Goal: Transaction & Acquisition: Purchase product/service

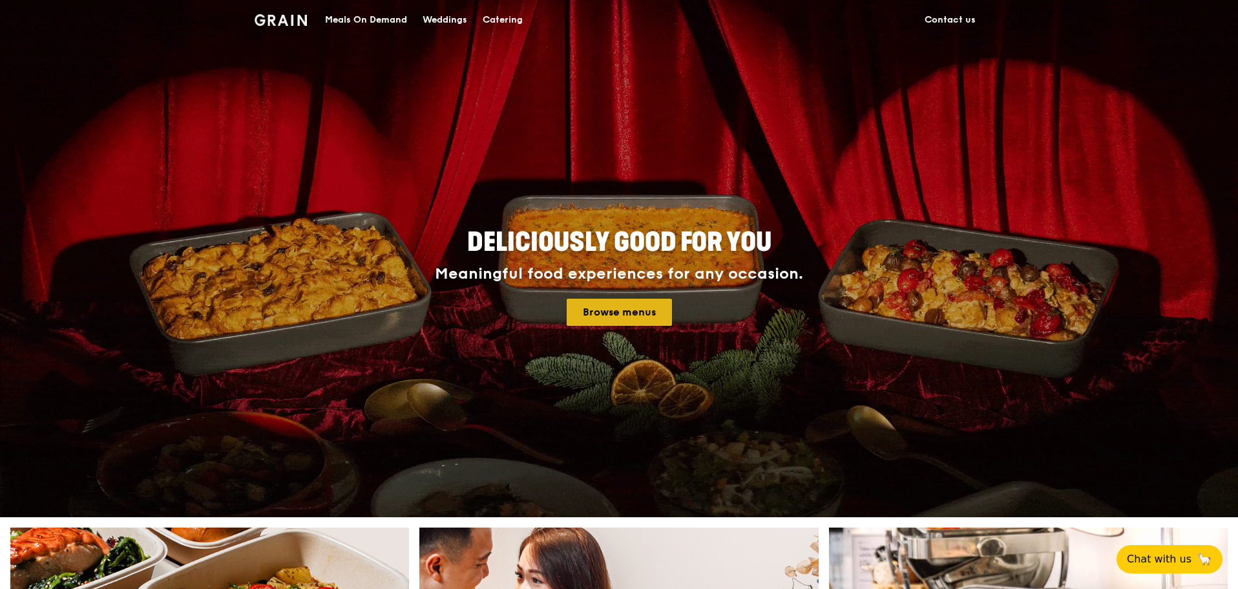
click at [638, 306] on link "Browse menus" at bounding box center [619, 312] width 105 height 27
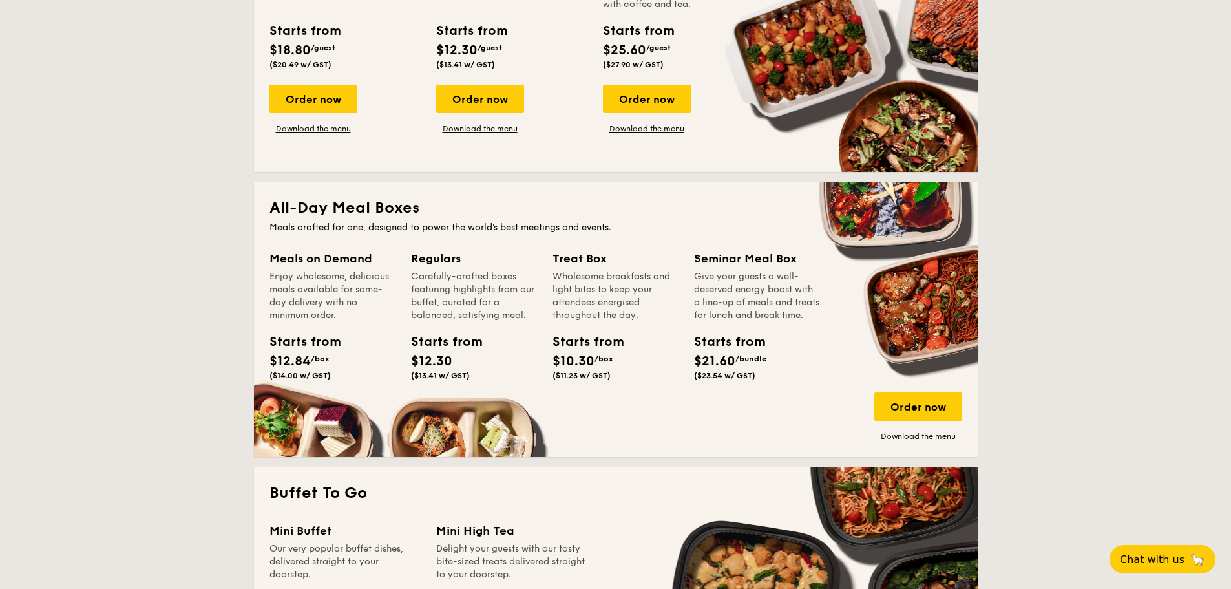
scroll to position [517, 0]
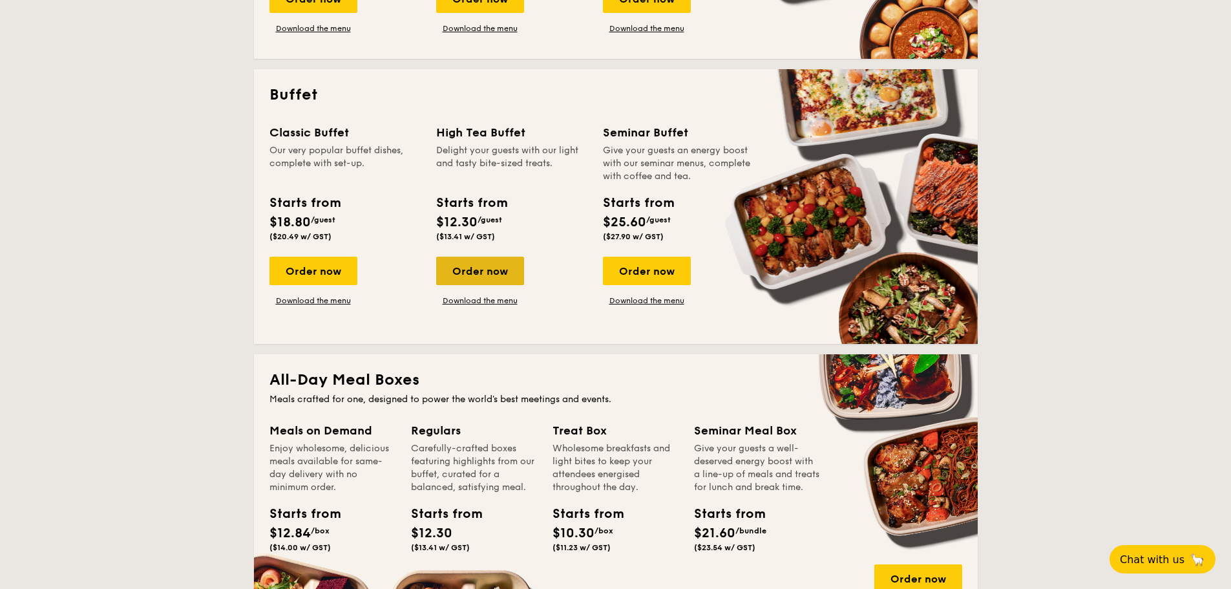
click at [520, 270] on div "Order now" at bounding box center [480, 271] width 88 height 28
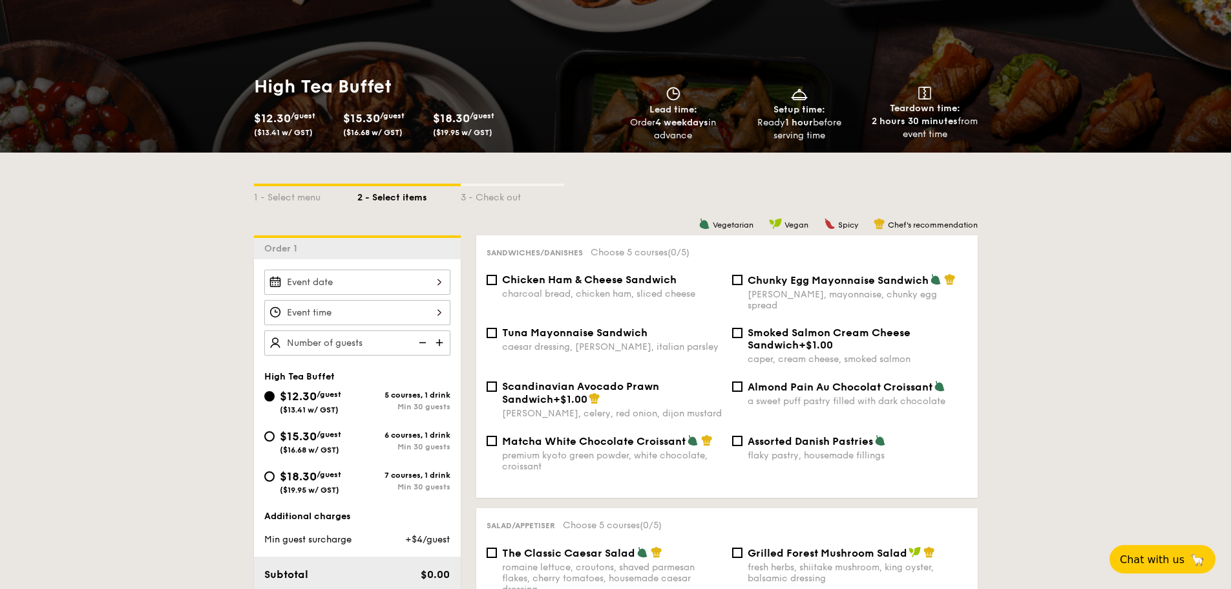
scroll to position [194, 0]
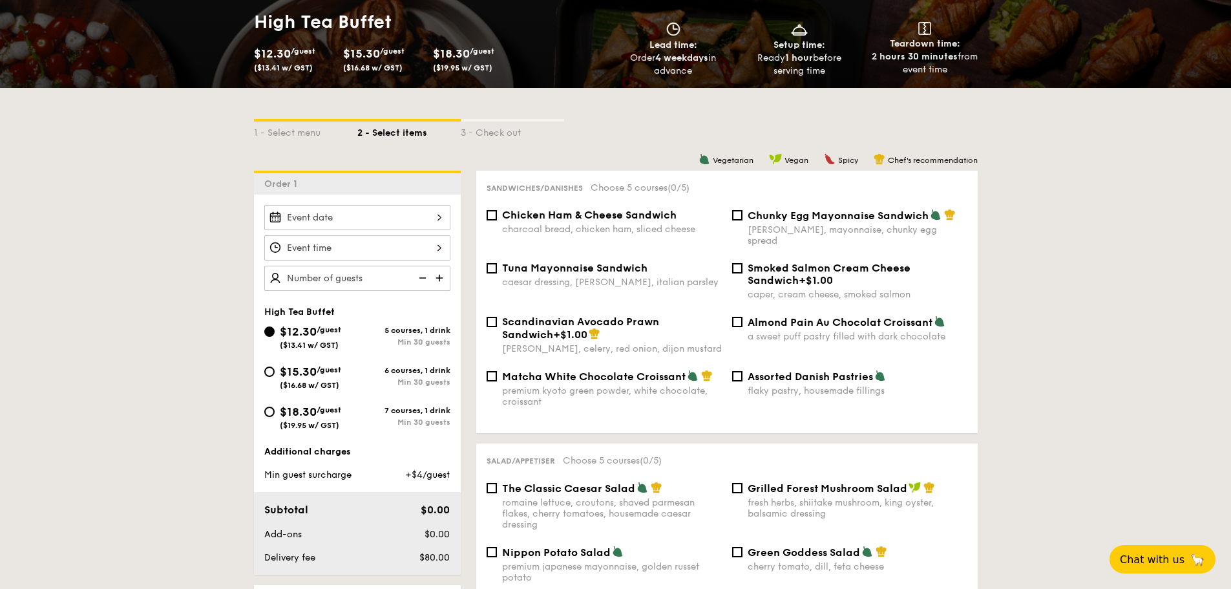
click at [334, 411] on span "/guest" at bounding box center [329, 409] width 25 height 9
click at [275, 411] on input "$18.30 /guest ($19.95 w/ GST) 7 courses, 1 drink Min 30 guests" at bounding box center [269, 412] width 10 height 10
radio input "true"
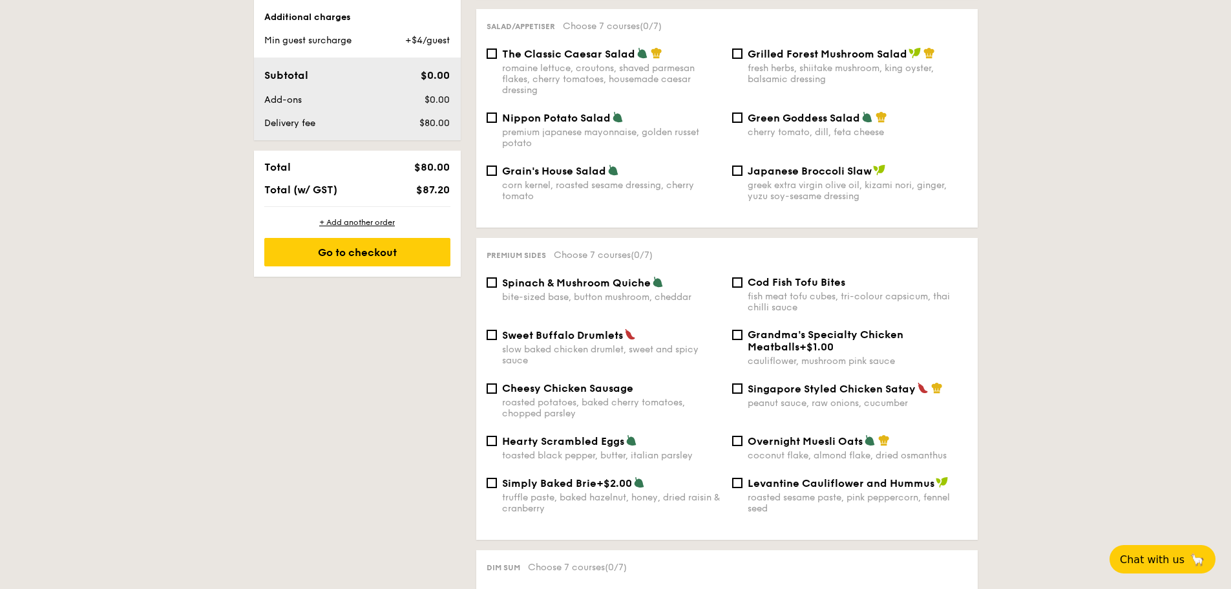
scroll to position [711, 0]
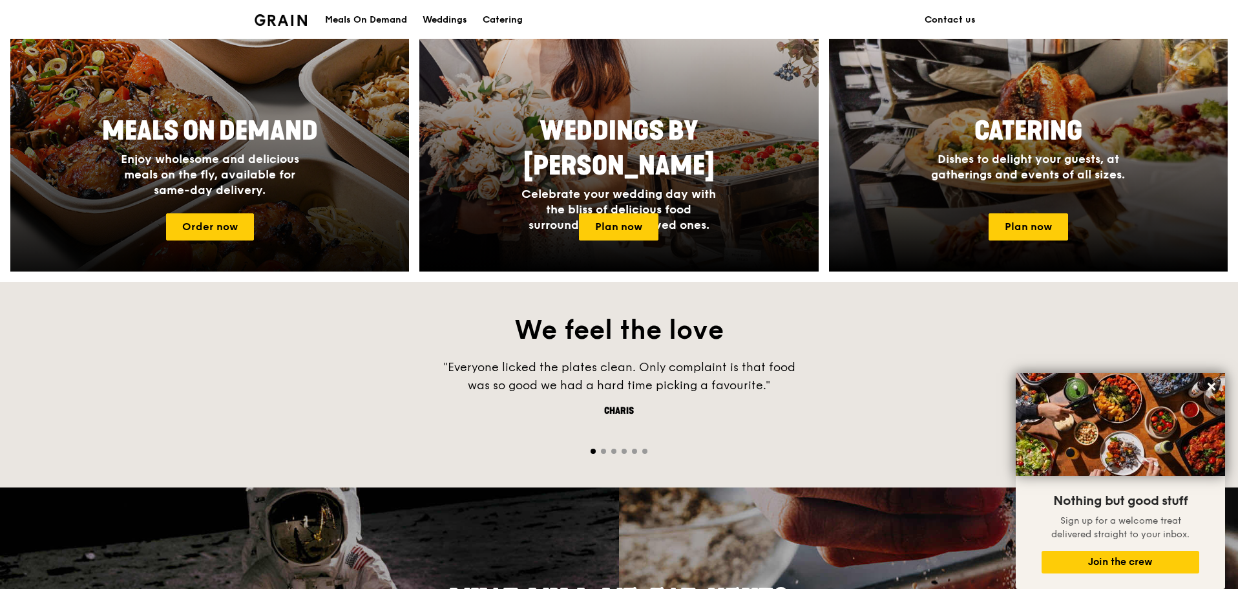
scroll to position [467, 0]
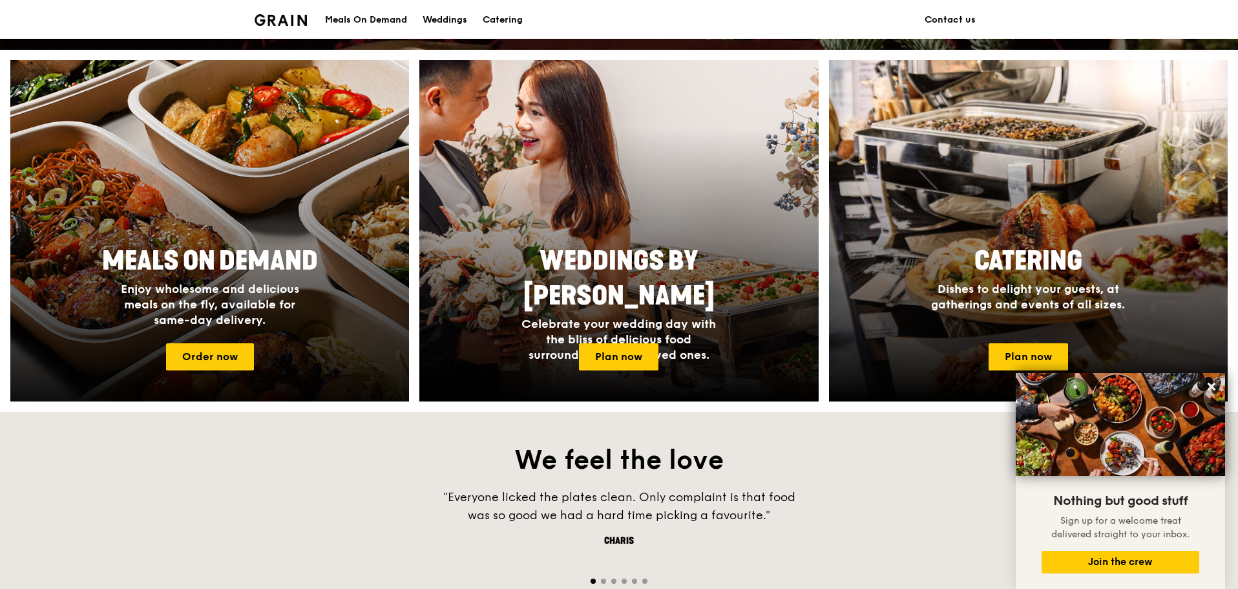
click at [226, 374] on div at bounding box center [209, 231] width 439 height 376
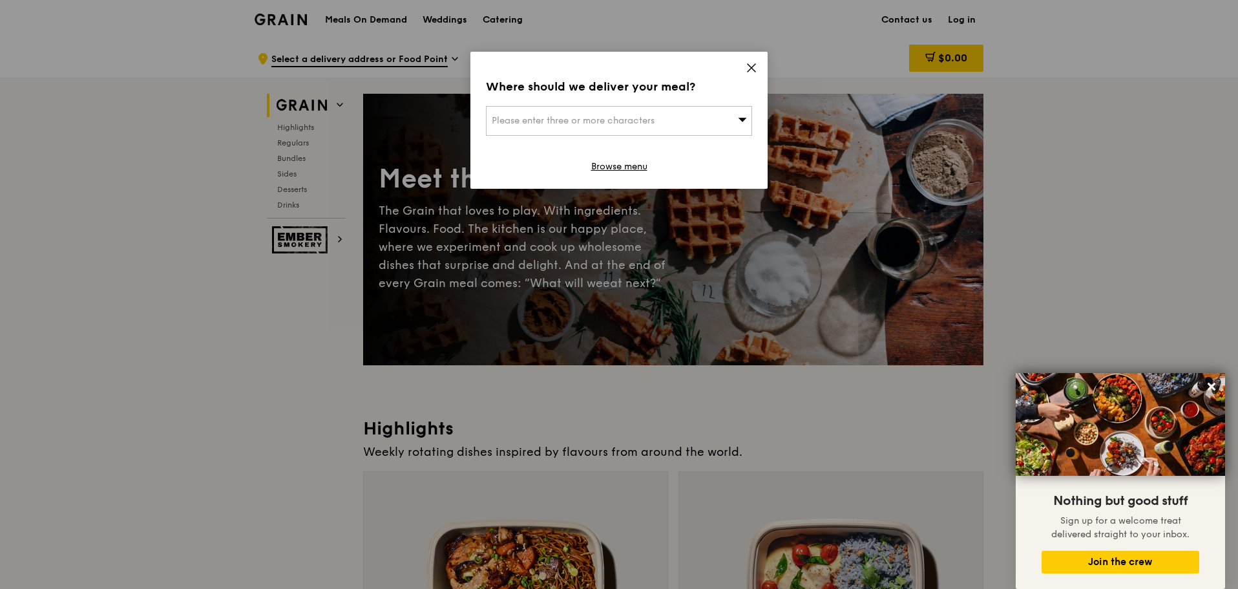
click at [628, 85] on div "Where should we deliver your meal?" at bounding box center [619, 87] width 266 height 18
click at [752, 64] on icon at bounding box center [752, 68] width 12 height 12
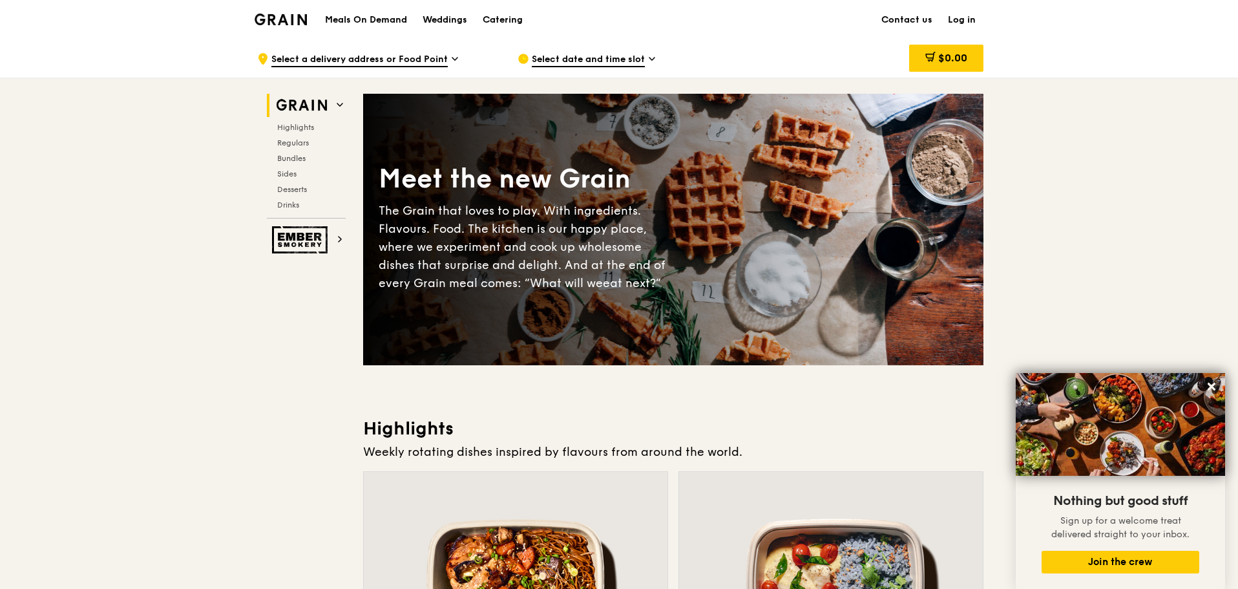
click at [284, 21] on img at bounding box center [281, 20] width 52 height 12
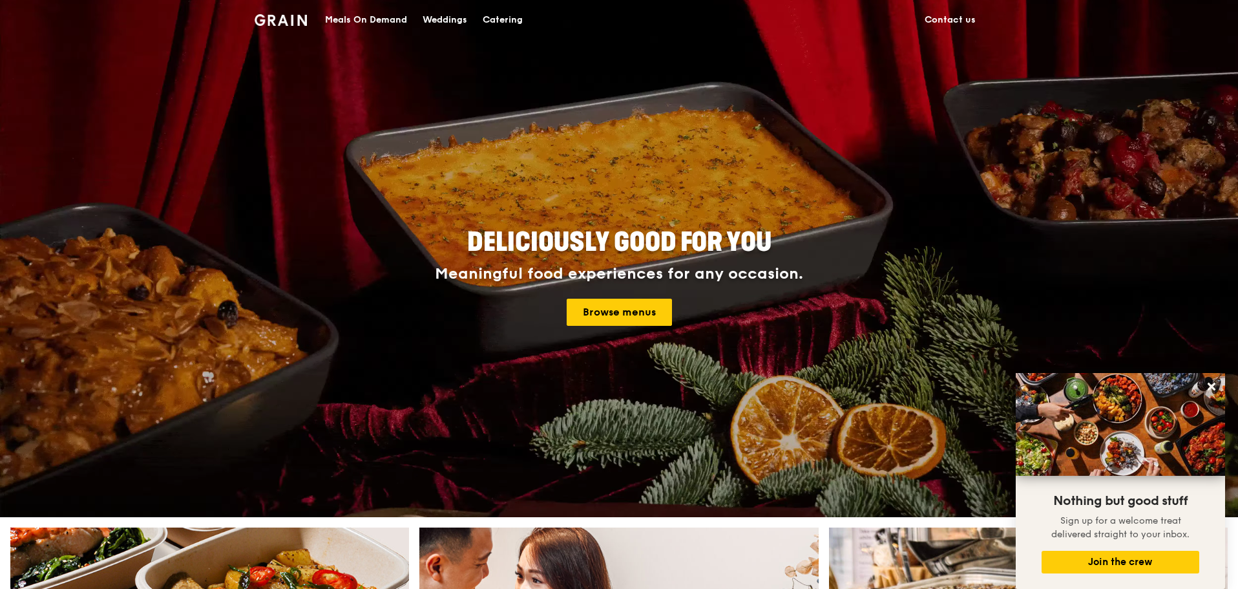
click at [498, 16] on div "Catering" at bounding box center [503, 20] width 40 height 39
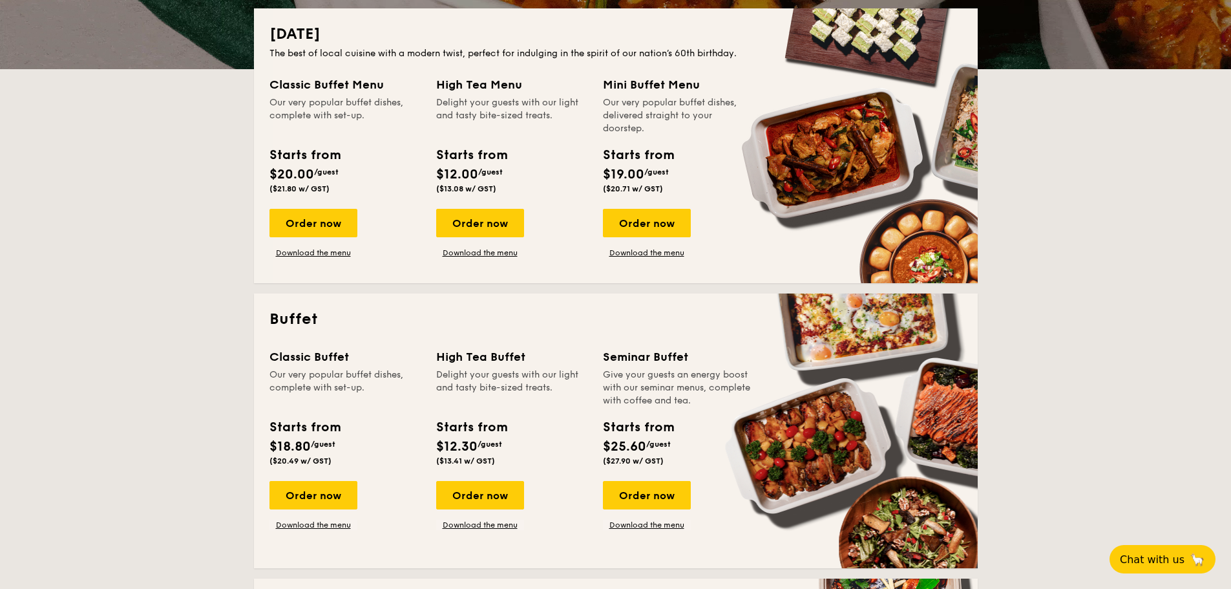
scroll to position [452, 0]
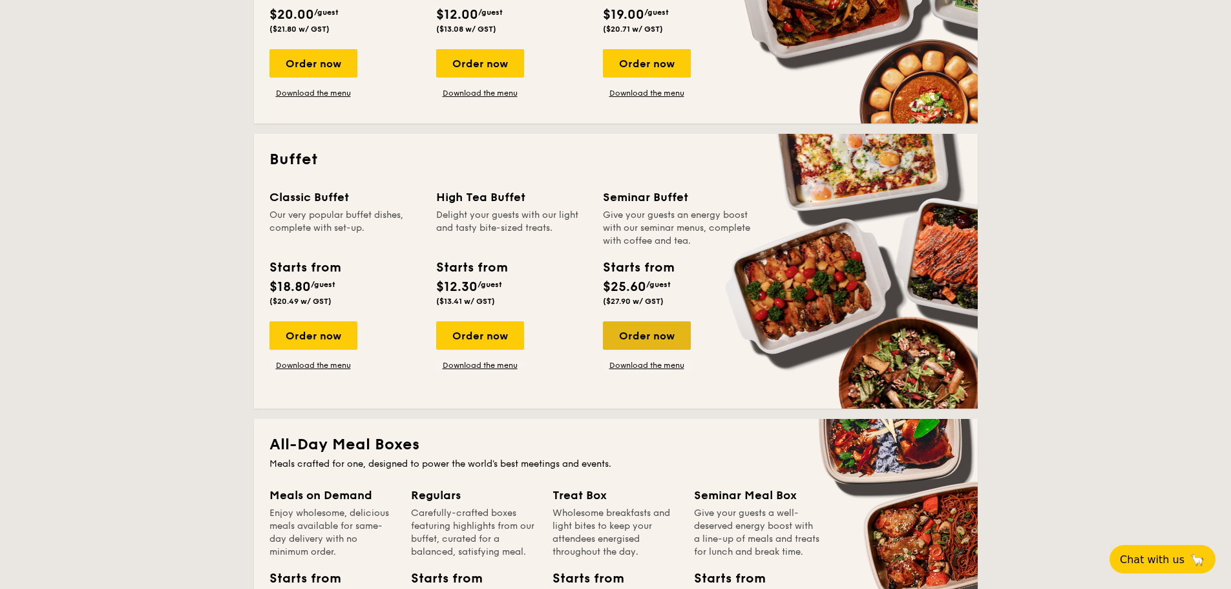
click at [660, 342] on div "Order now" at bounding box center [647, 335] width 88 height 28
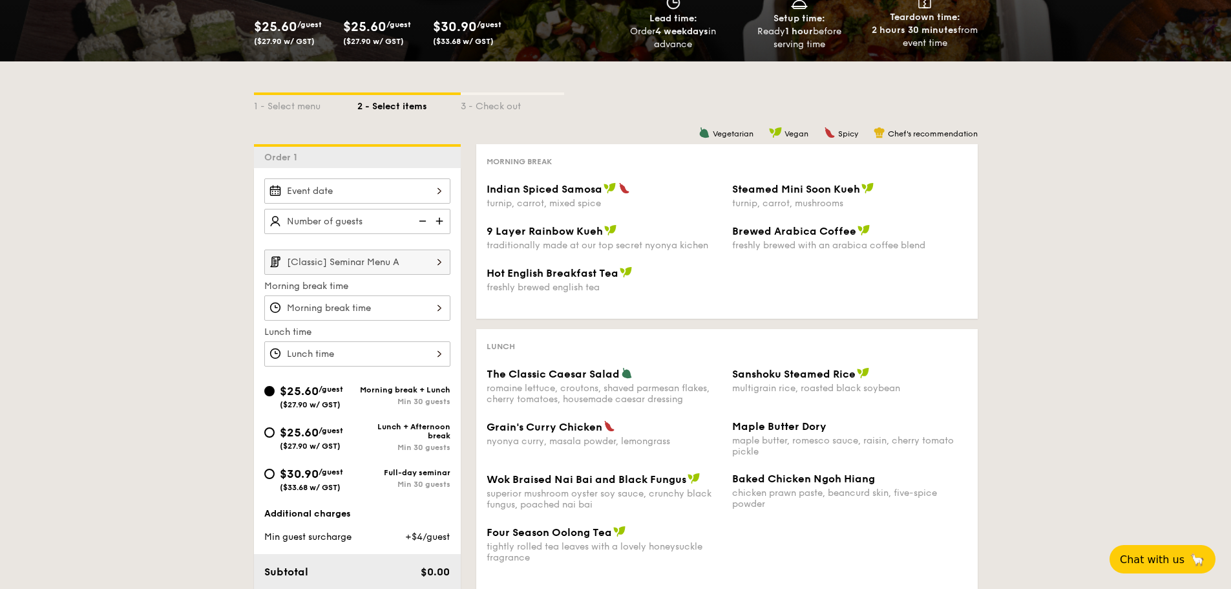
scroll to position [194, 0]
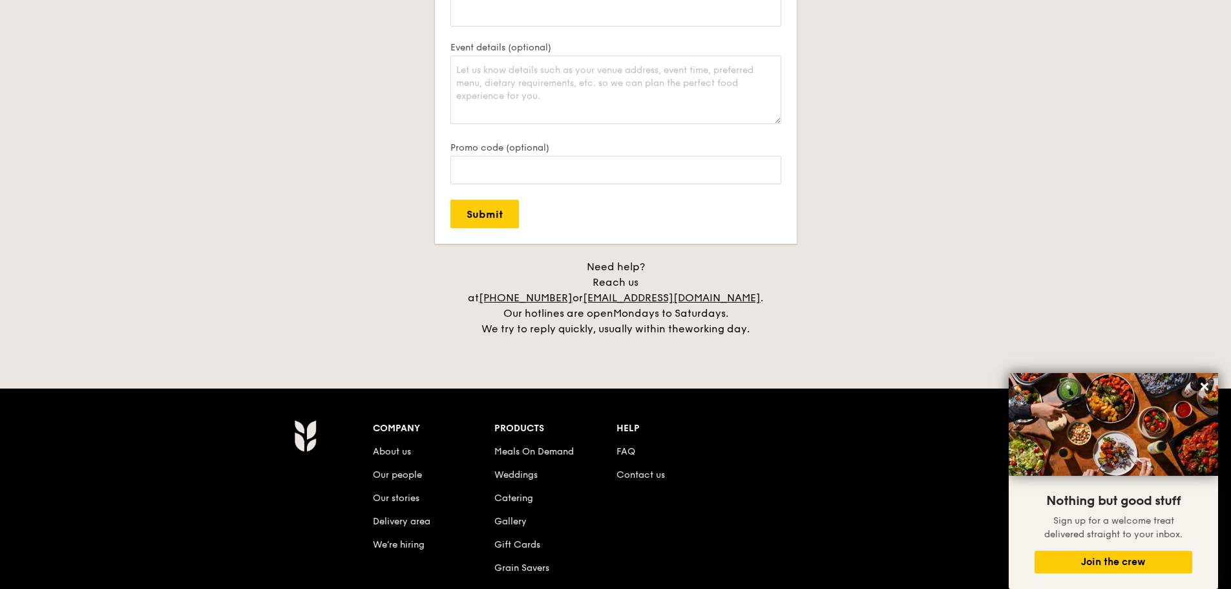
scroll to position [2900, 0]
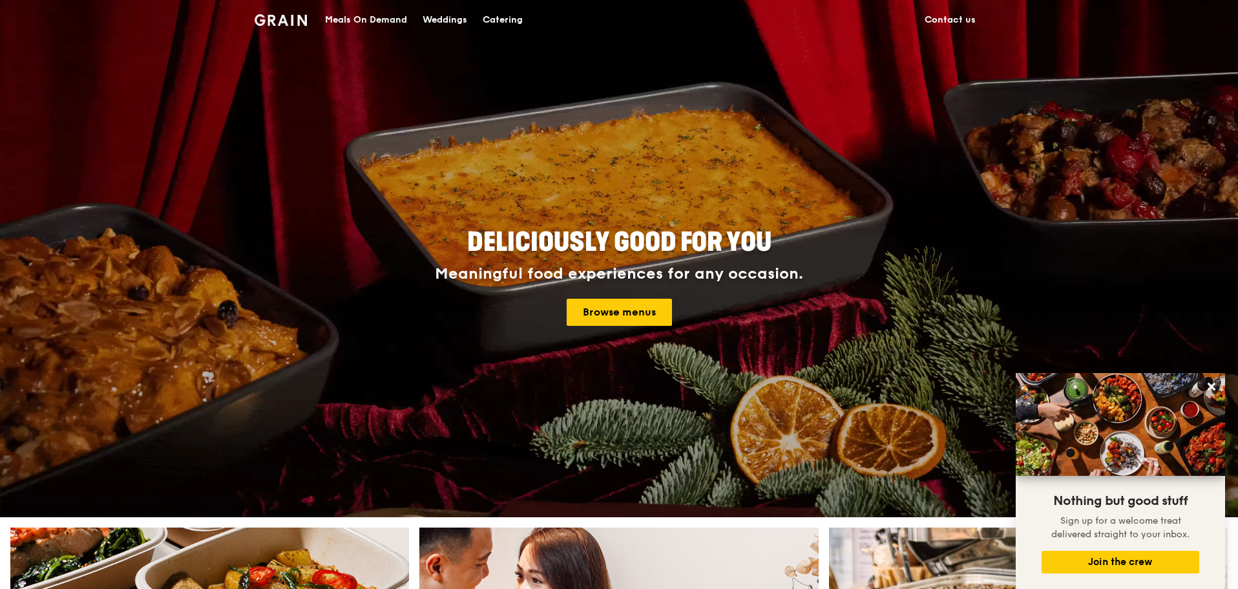
click at [376, 24] on div "Meals On Demand" at bounding box center [366, 20] width 82 height 39
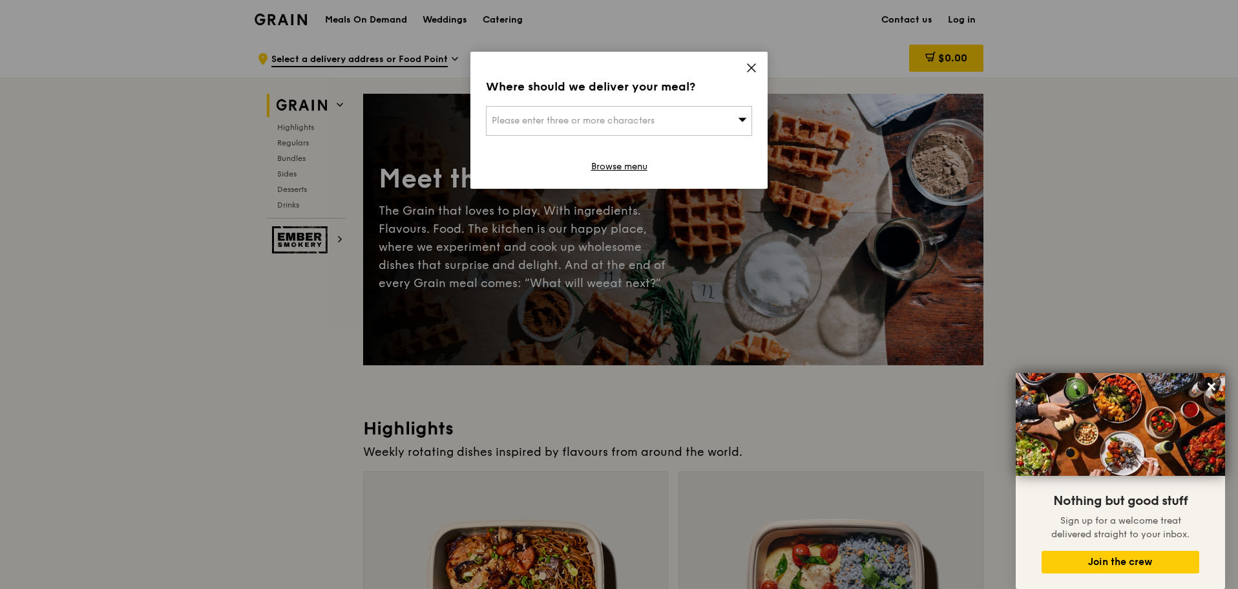
click at [744, 58] on div "Where should we deliver your meal? Please enter three or more characters Browse…" at bounding box center [619, 120] width 297 height 137
click at [750, 67] on icon at bounding box center [752, 68] width 12 height 12
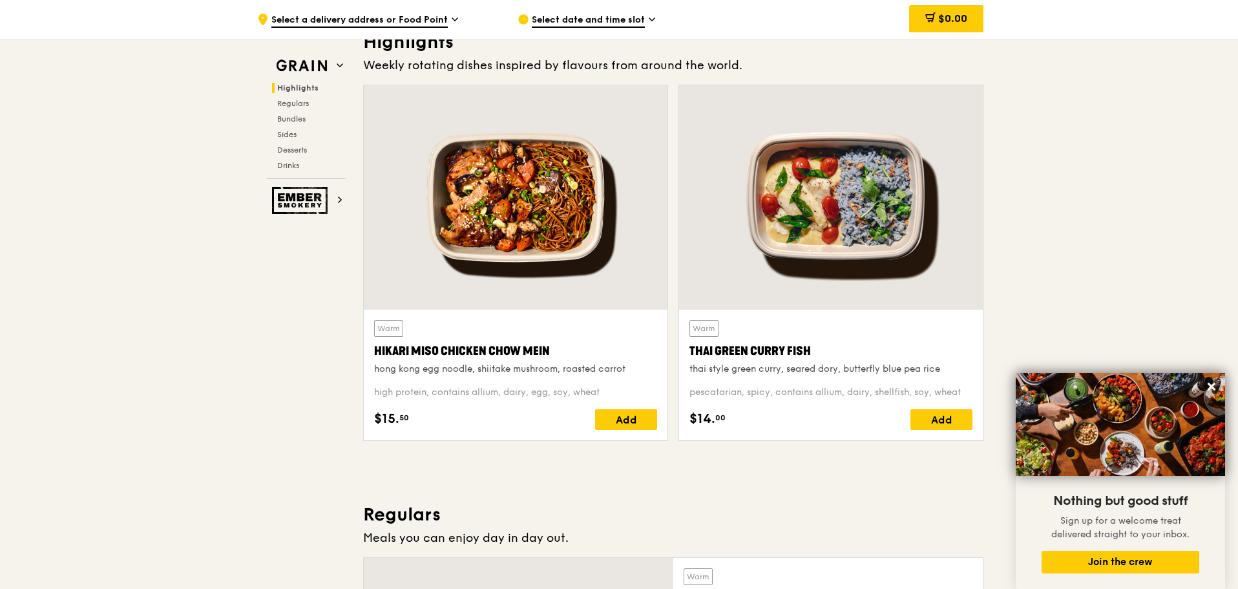
scroll to position [388, 0]
